Goal: Find specific page/section: Find specific page/section

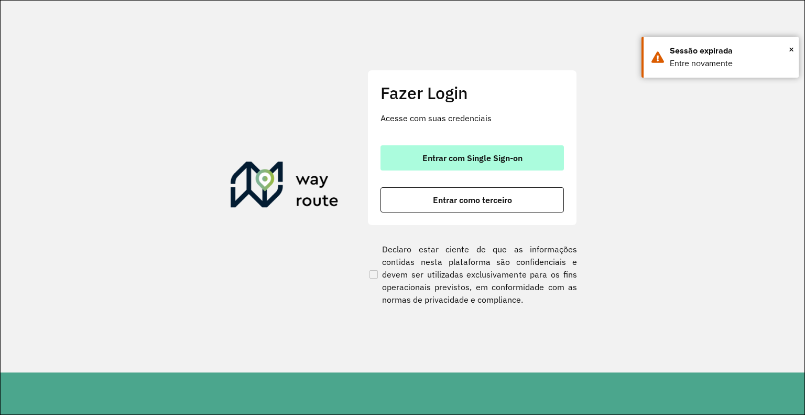
click at [442, 157] on span "Entrar com Single Sign-on" at bounding box center [473, 158] width 100 height 8
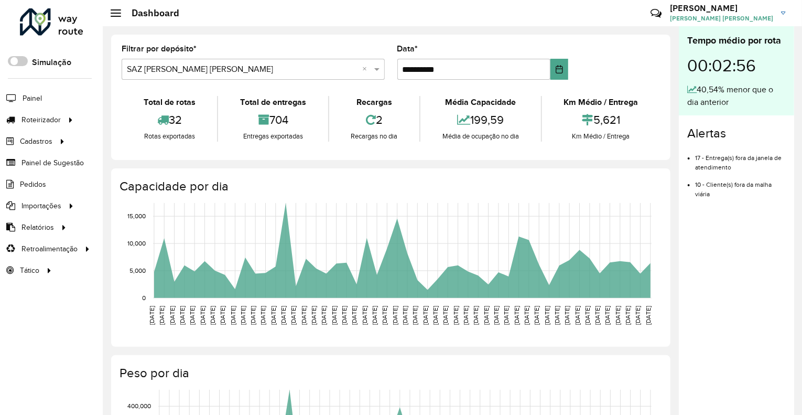
click at [635, 16] on div "Críticas? Dúvidas? Elogios? Sugestões? Entre em contato conosco!" at bounding box center [580, 17] width 110 height 28
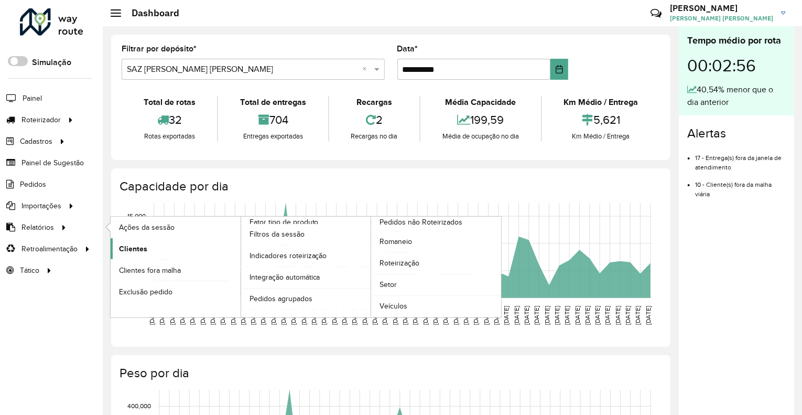
click at [167, 242] on link "Clientes" at bounding box center [176, 248] width 130 height 21
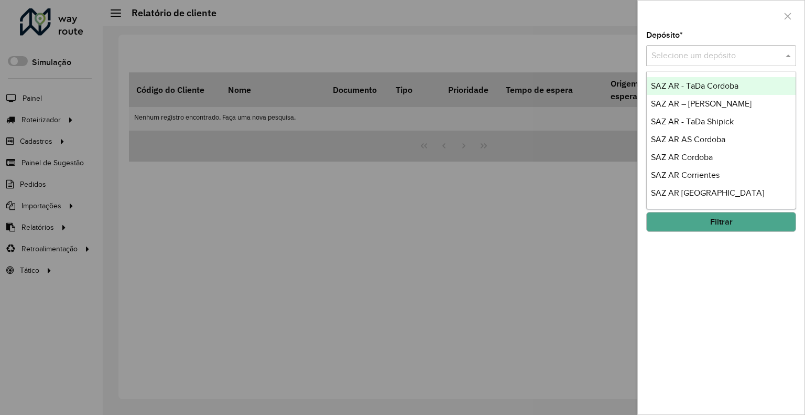
click at [687, 55] on input "text" at bounding box center [711, 56] width 118 height 13
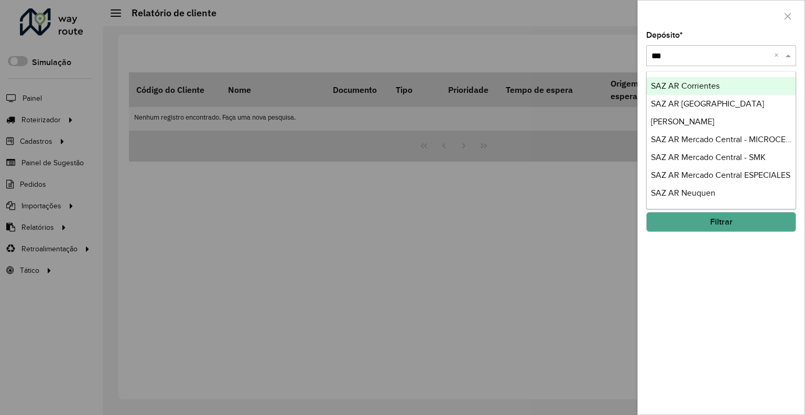
type input "****"
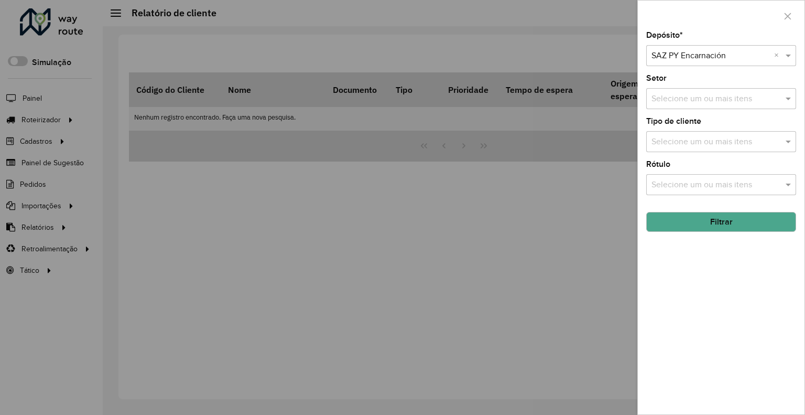
click at [690, 214] on button "Filtrar" at bounding box center [721, 222] width 150 height 20
